Goal: Task Accomplishment & Management: Manage account settings

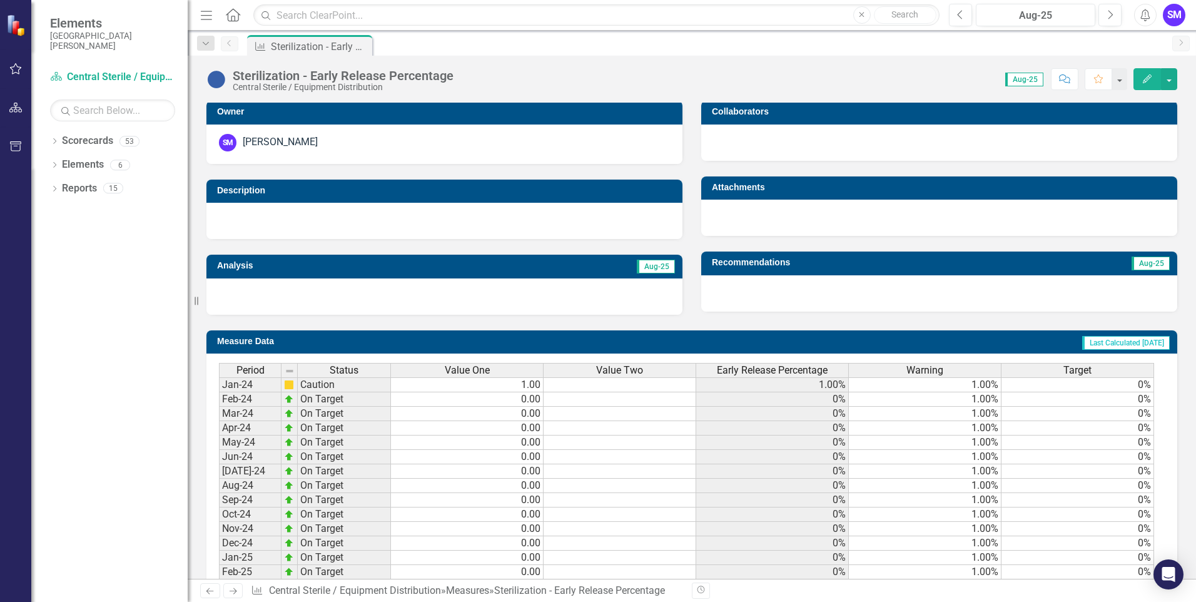
scroll to position [426, 0]
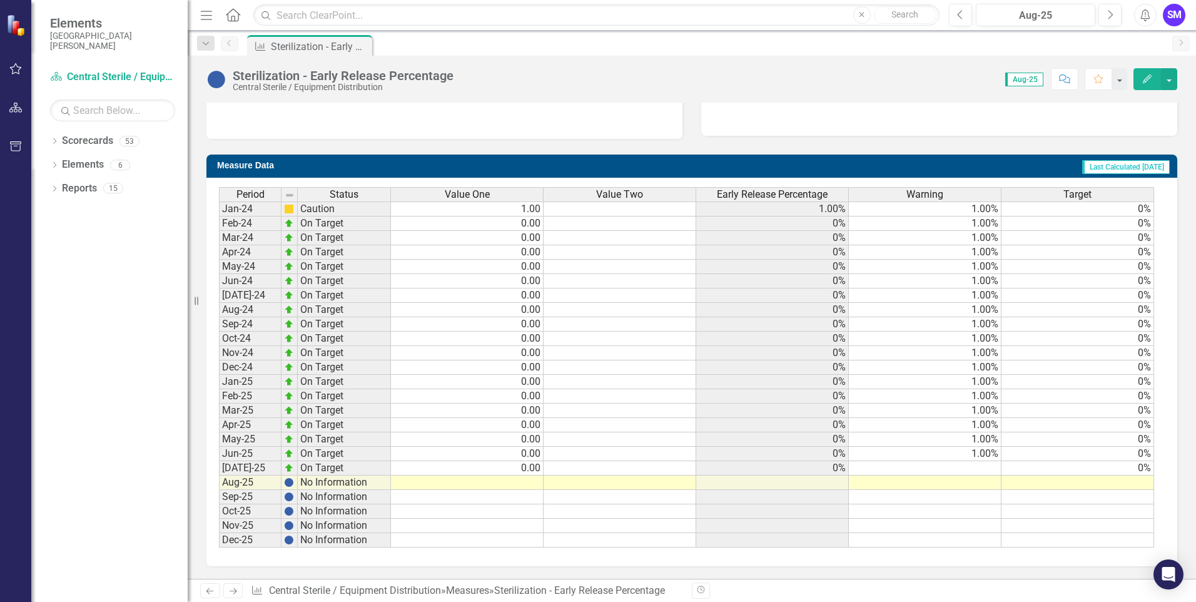
click at [526, 482] on td at bounding box center [467, 482] width 153 height 14
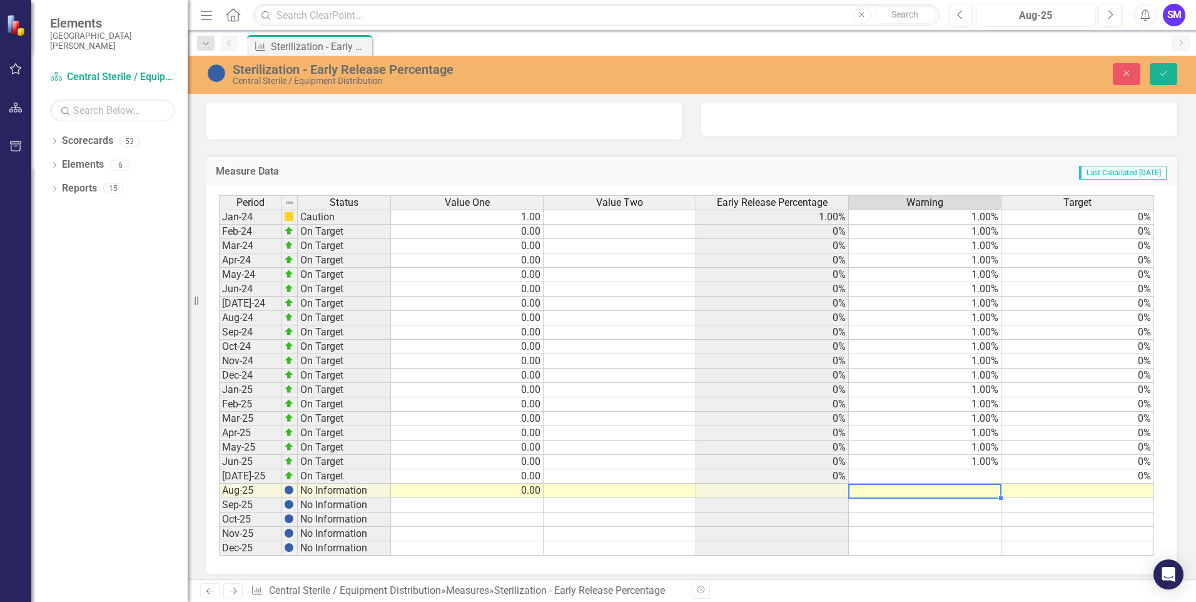
click at [984, 489] on td at bounding box center [925, 490] width 153 height 14
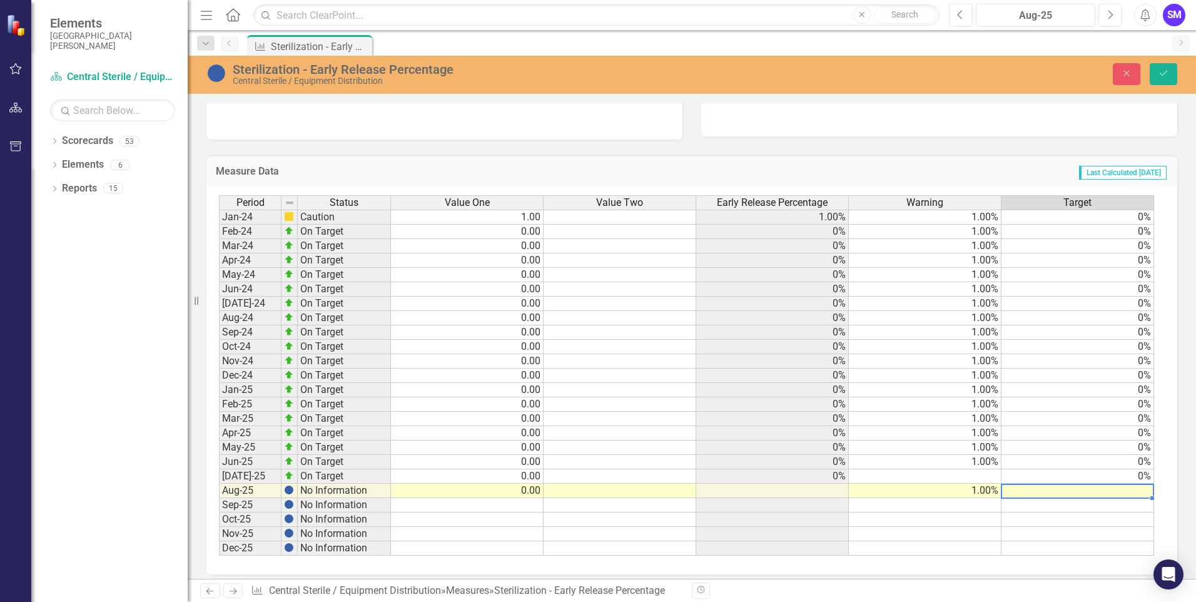
click at [1135, 488] on td at bounding box center [1077, 490] width 153 height 14
type textarea "0"
click at [1162, 74] on icon "Save" at bounding box center [1163, 73] width 11 height 9
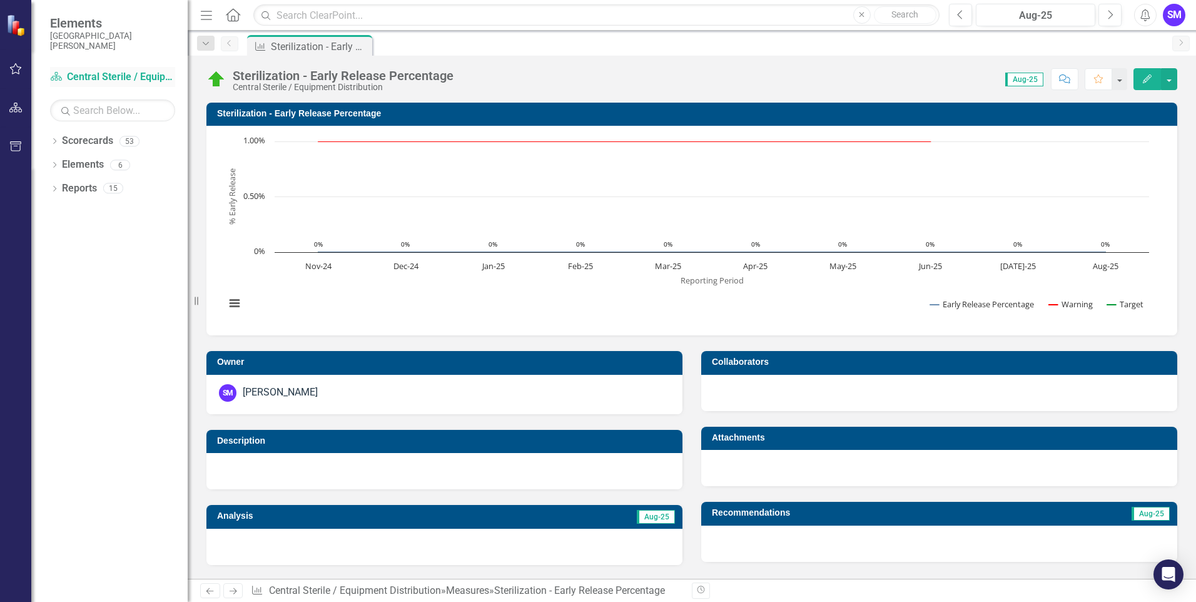
click at [96, 74] on link "Scorecard Central Sterile / Equipment Distribution" at bounding box center [112, 77] width 125 height 14
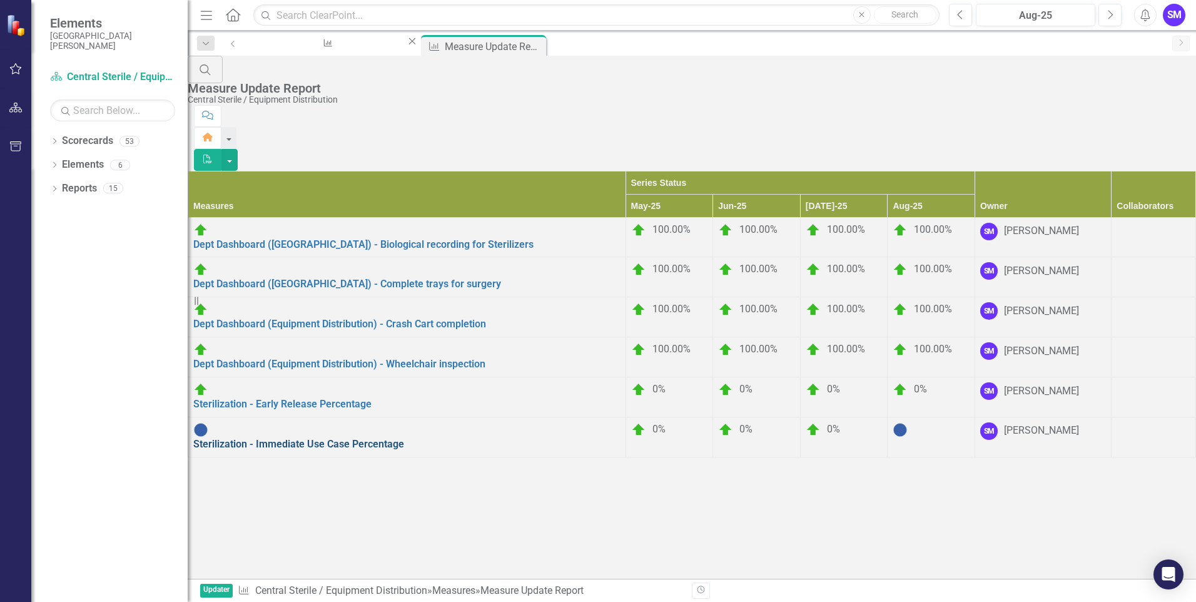
click at [296, 438] on link "Sterilization - Immediate Use Case Percentage" at bounding box center [298, 444] width 211 height 12
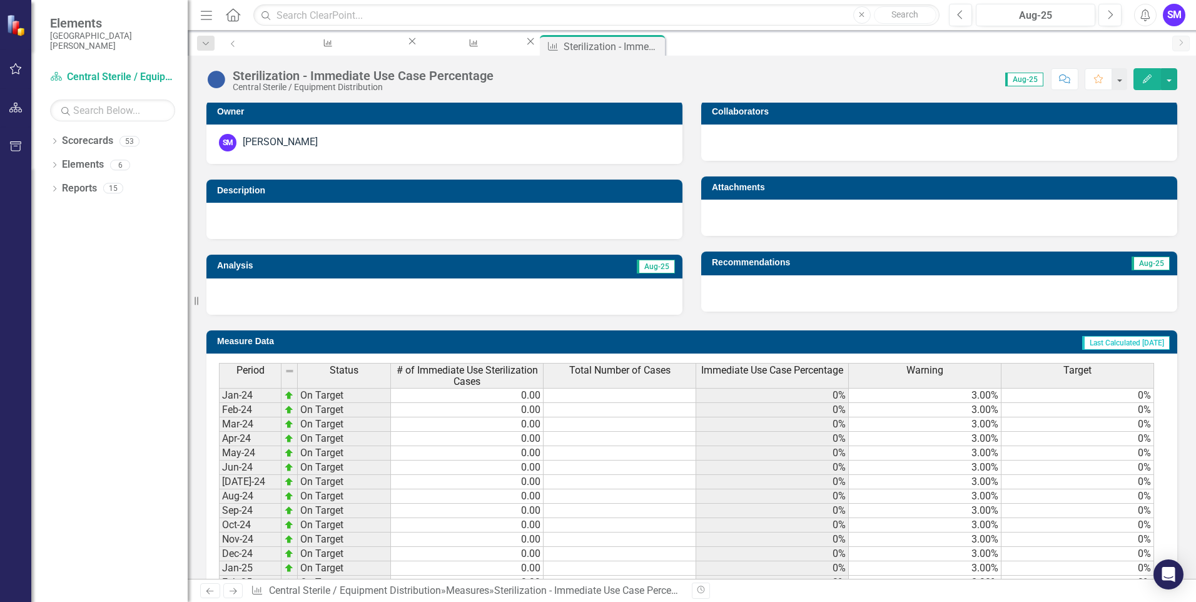
scroll to position [436, 0]
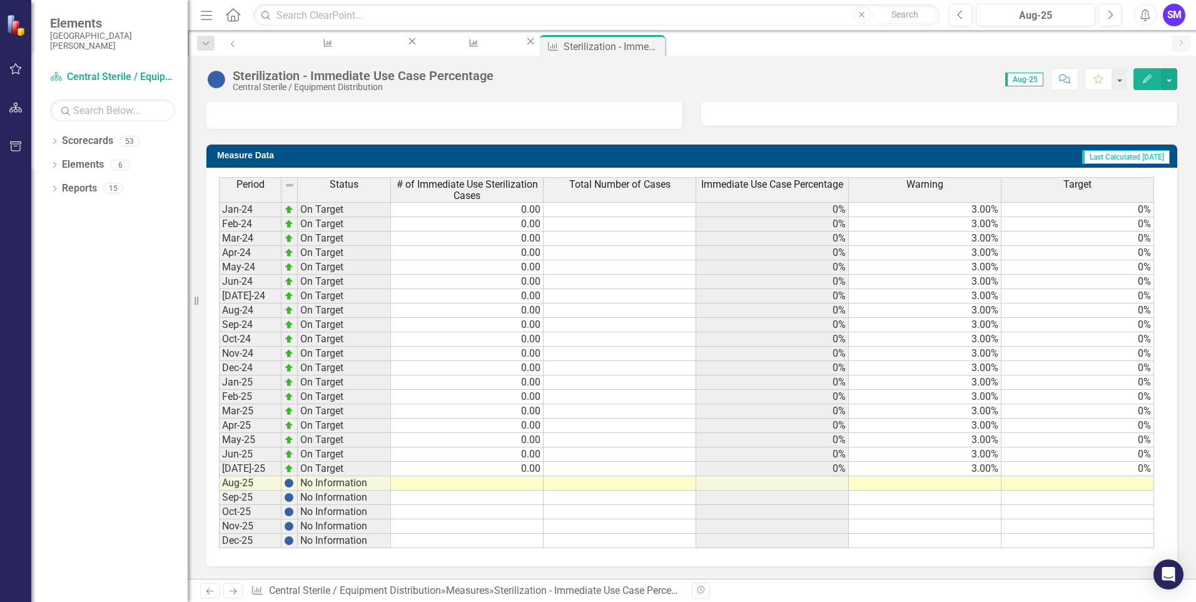
click at [523, 483] on td at bounding box center [467, 483] width 153 height 14
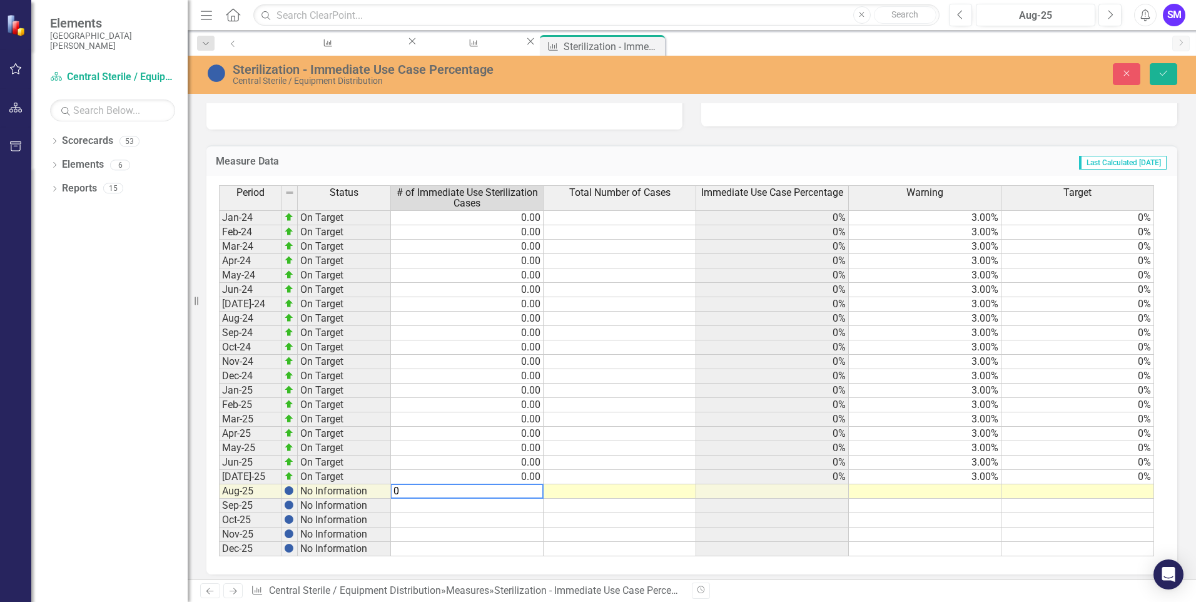
click at [981, 490] on td at bounding box center [925, 491] width 153 height 14
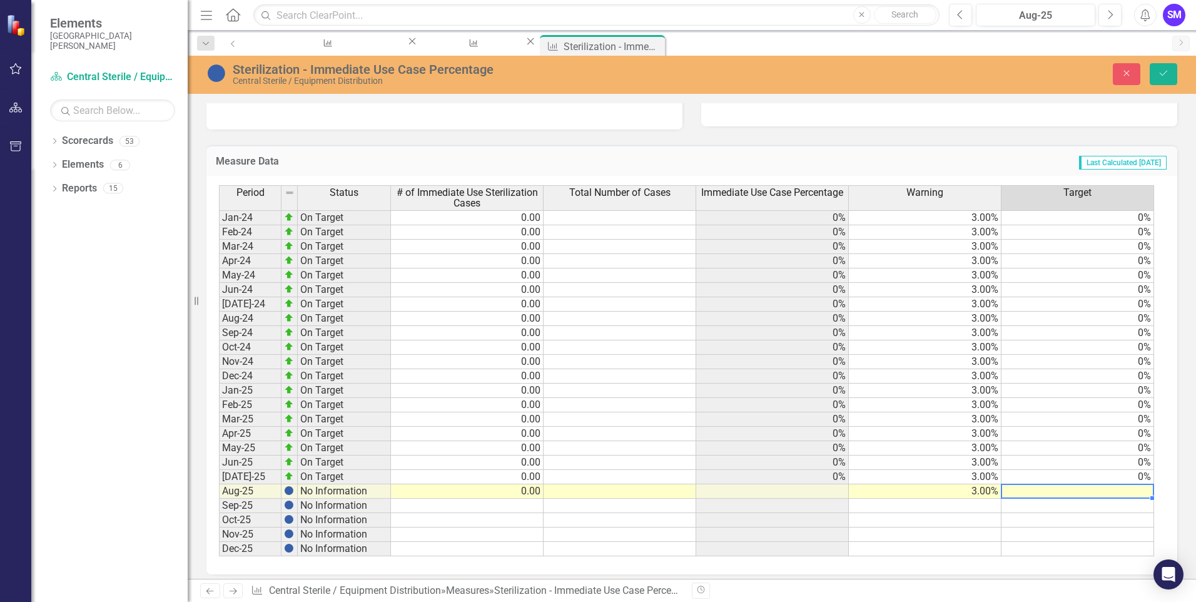
click at [1144, 491] on td at bounding box center [1077, 491] width 153 height 14
type textarea "0"
click at [1163, 73] on icon "Save" at bounding box center [1163, 73] width 11 height 9
